Goal: Navigation & Orientation: Find specific page/section

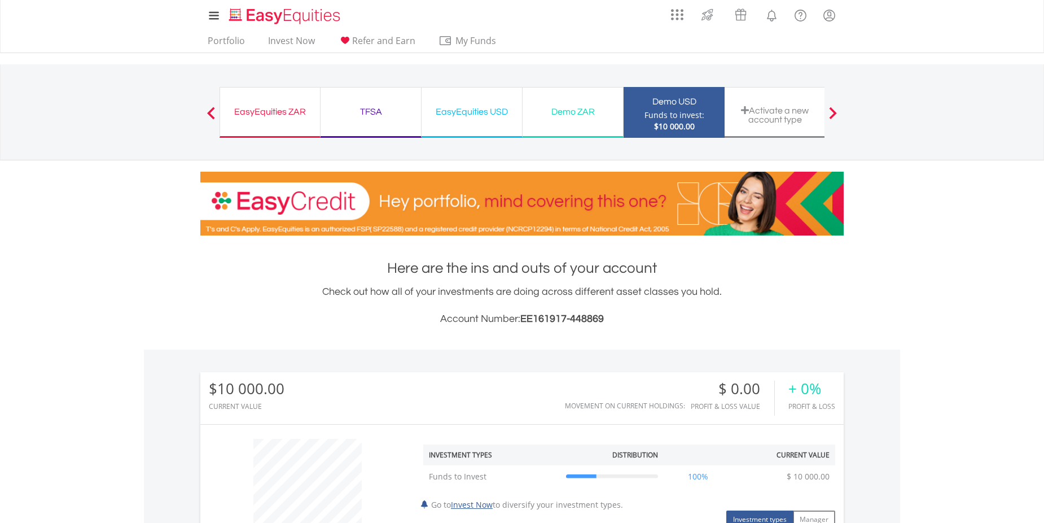
scroll to position [108, 214]
click at [294, 45] on link "Invest Now" at bounding box center [292, 43] width 56 height 17
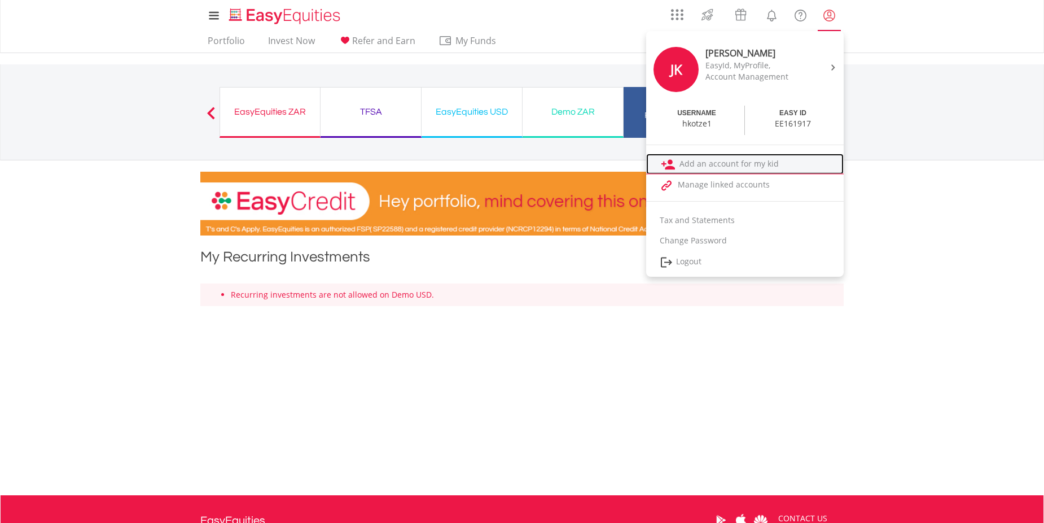
click at [741, 166] on link "Add an account for my kid" at bounding box center [745, 164] width 198 height 21
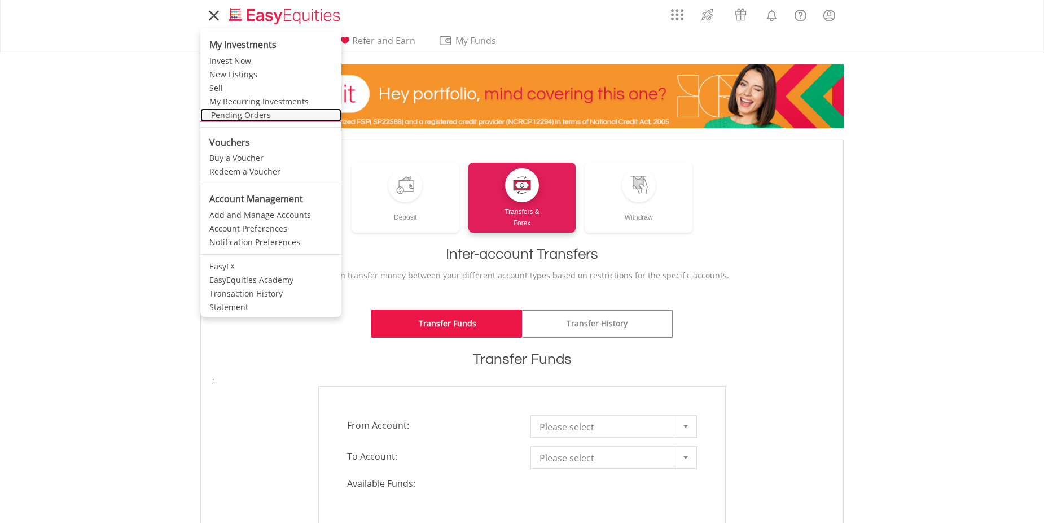
click at [234, 116] on link "Pending Orders" at bounding box center [270, 115] width 141 height 14
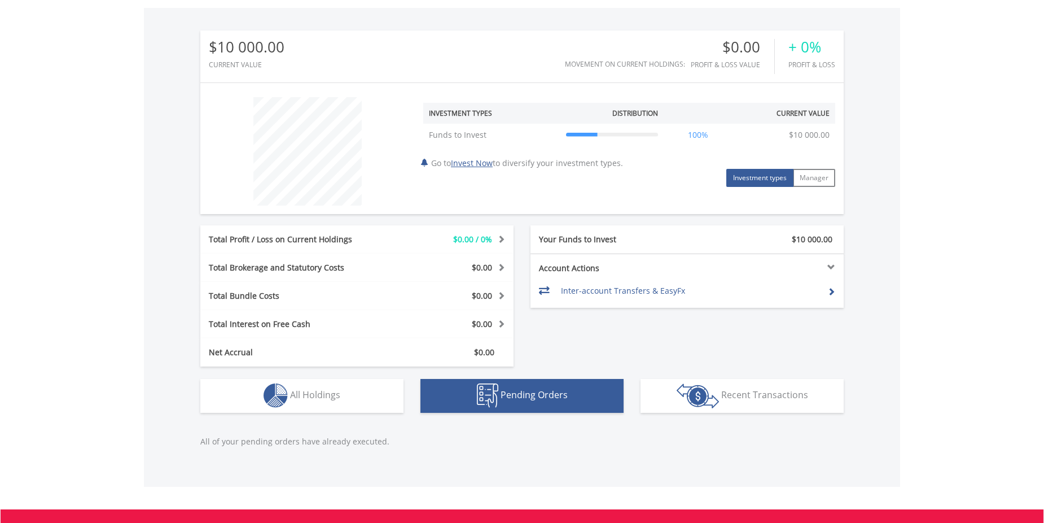
scroll to position [108, 214]
